Goal: Information Seeking & Learning: Learn about a topic

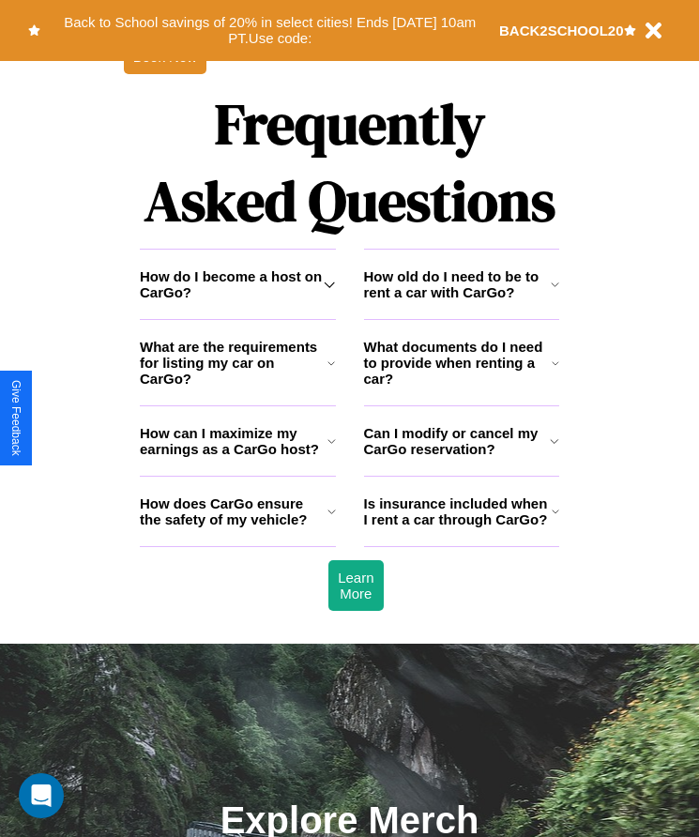
scroll to position [2448, 0]
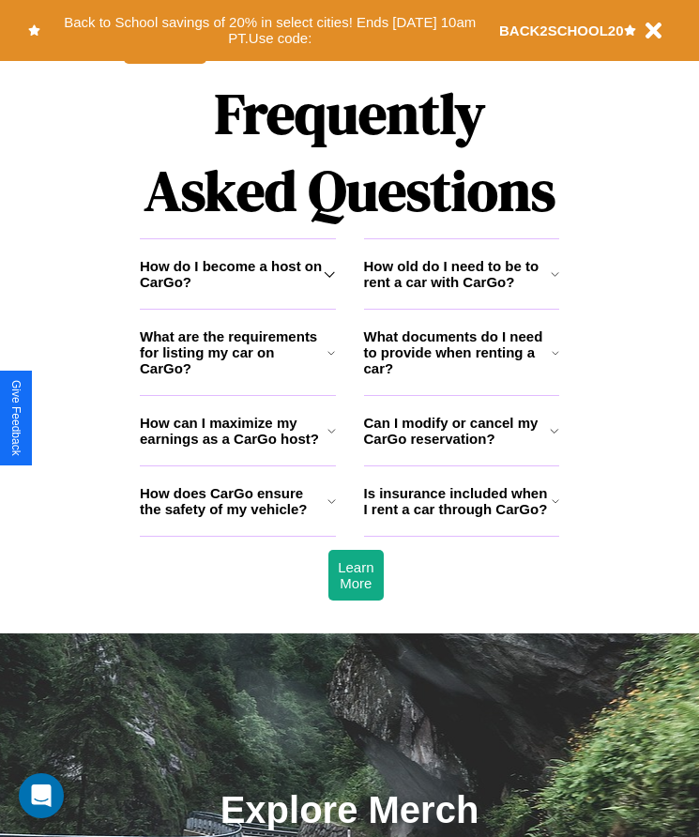
click at [331, 509] on icon at bounding box center [332, 501] width 8 height 15
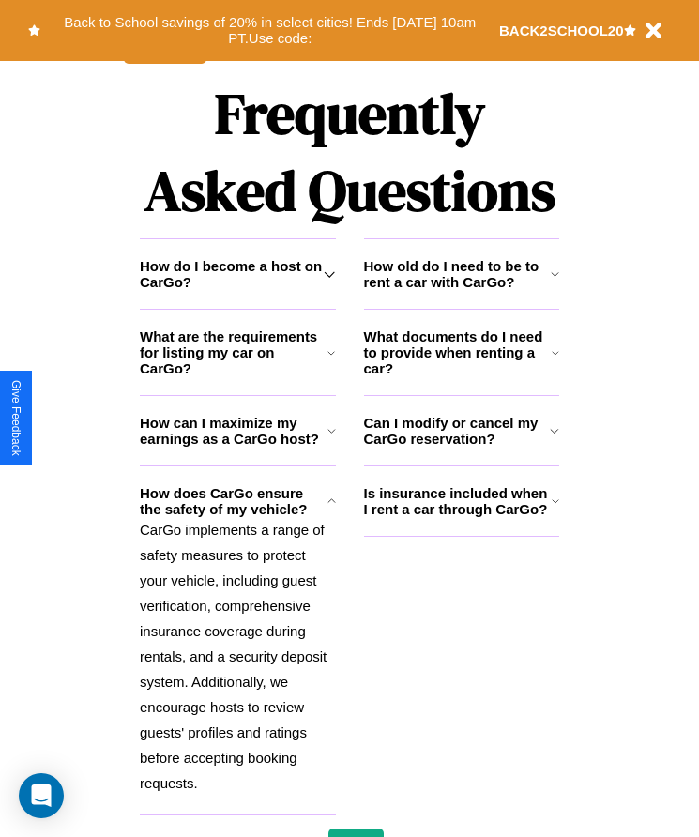
click at [331, 360] on icon at bounding box center [332, 352] width 8 height 15
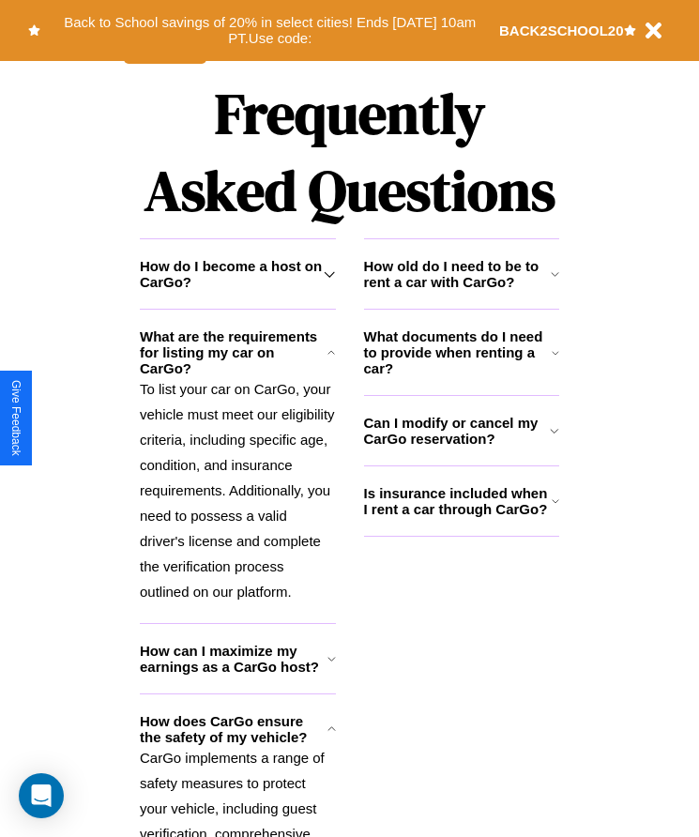
click at [331, 737] on icon at bounding box center [332, 729] width 8 height 15
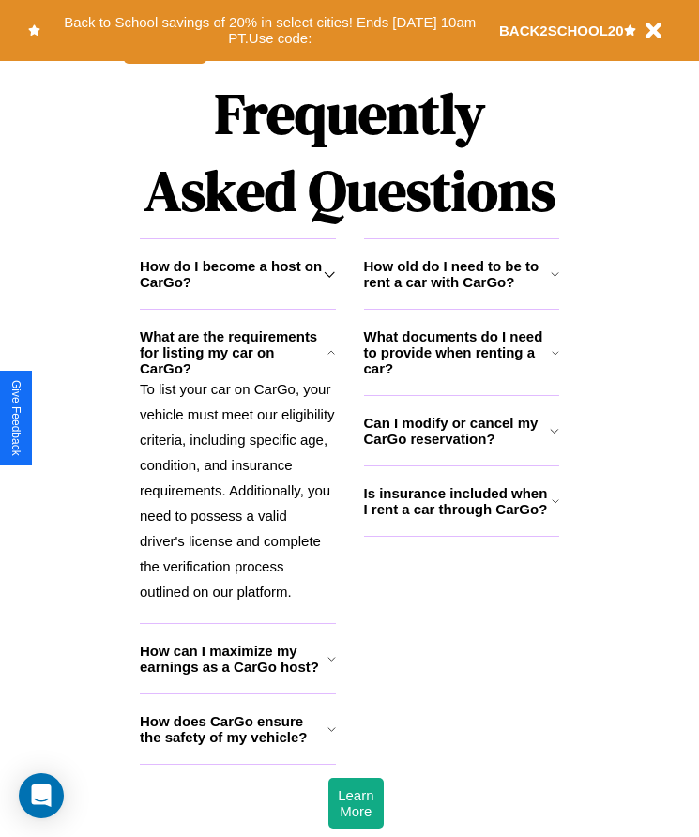
click at [555, 282] on icon at bounding box center [555, 274] width 8 height 15
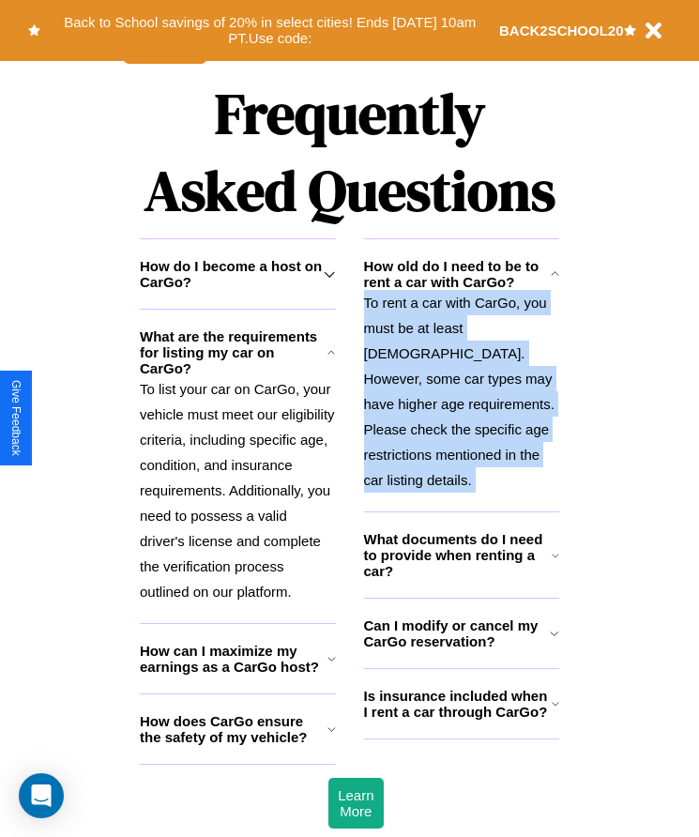
click at [555, 282] on icon at bounding box center [555, 274] width 8 height 15
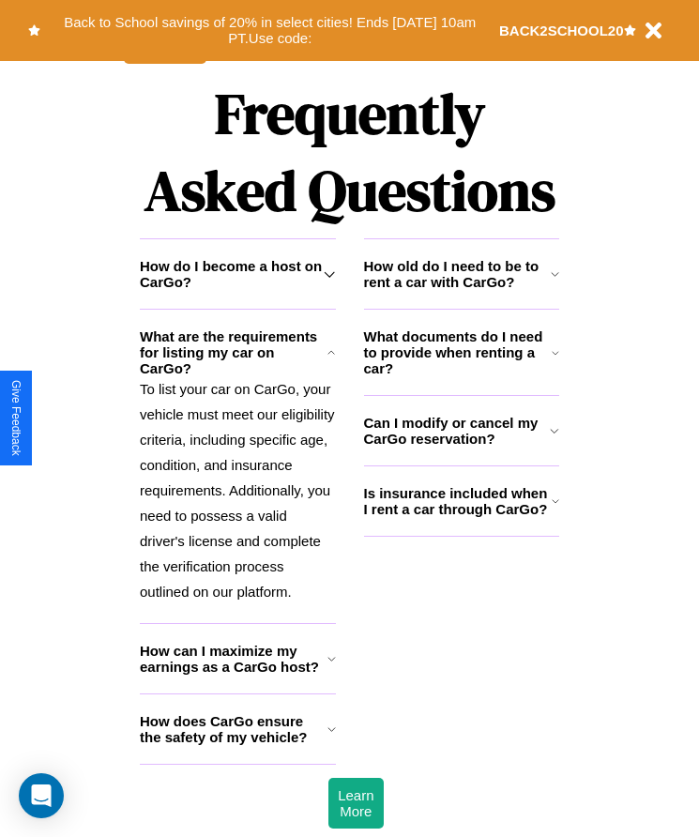
click at [555, 282] on icon at bounding box center [555, 274] width 8 height 15
